Goal: Task Accomplishment & Management: Manage account settings

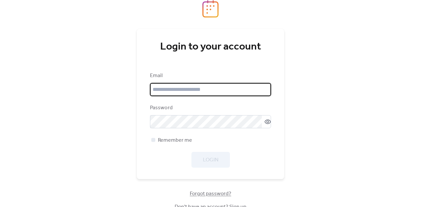
click at [187, 87] on input "email" at bounding box center [210, 89] width 121 height 13
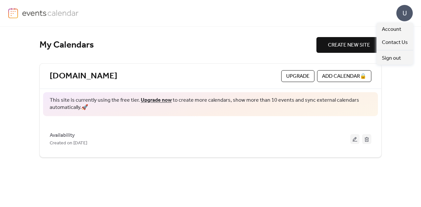
click at [408, 12] on div "U" at bounding box center [404, 13] width 16 height 16
click at [394, 29] on span "Account" at bounding box center [391, 30] width 19 height 8
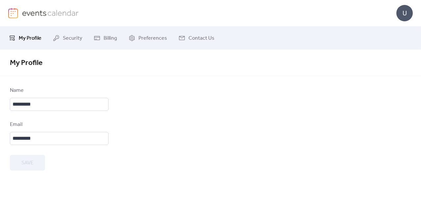
click at [410, 16] on div "U" at bounding box center [404, 13] width 16 height 16
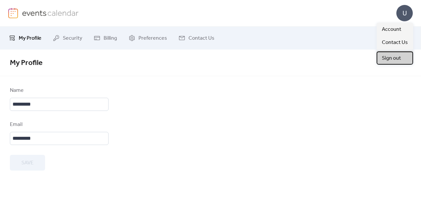
click at [393, 61] on span "Sign out" at bounding box center [391, 59] width 19 height 8
